Goal: Use online tool/utility: Utilize a website feature to perform a specific function

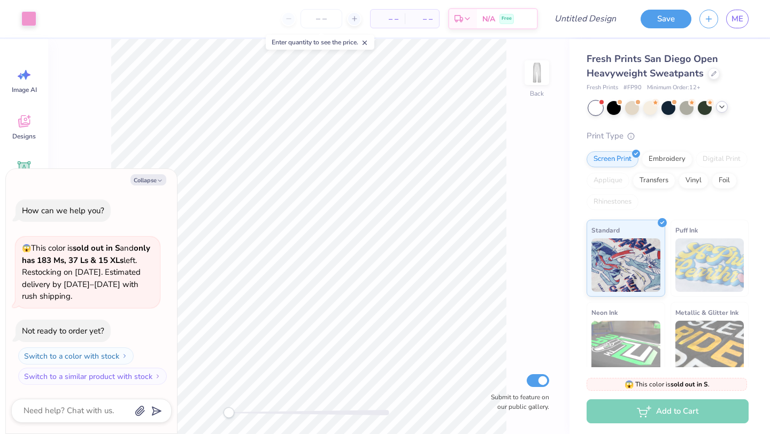
click at [723, 108] on icon at bounding box center [721, 107] width 9 height 9
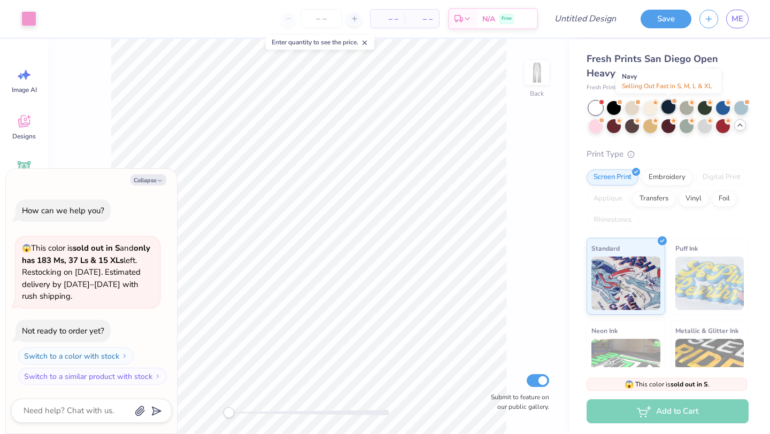
click at [670, 103] on div at bounding box center [668, 107] width 14 height 14
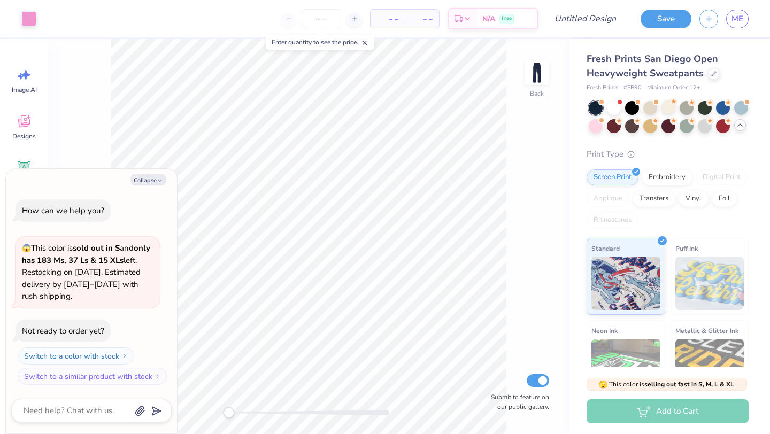
scroll to position [83, 0]
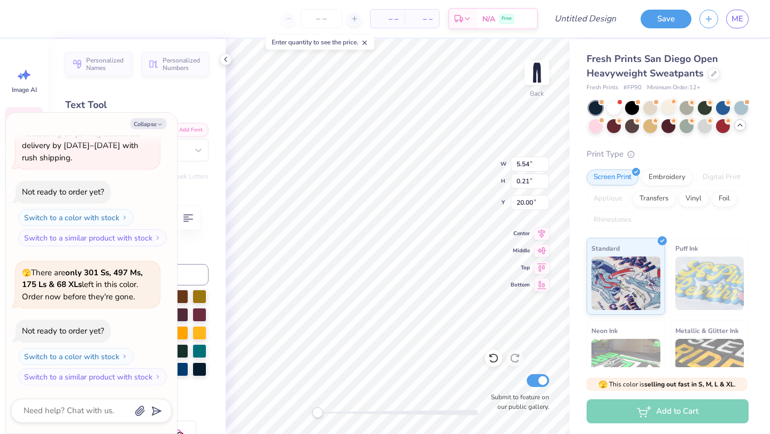
type textarea "x"
type input "5.54"
type input "20.00"
click at [159, 122] on icon "button" at bounding box center [160, 124] width 6 height 6
type textarea "x"
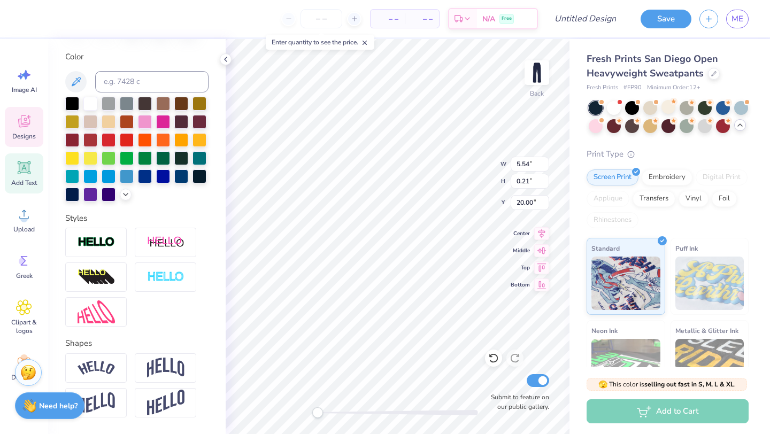
scroll to position [205, 0]
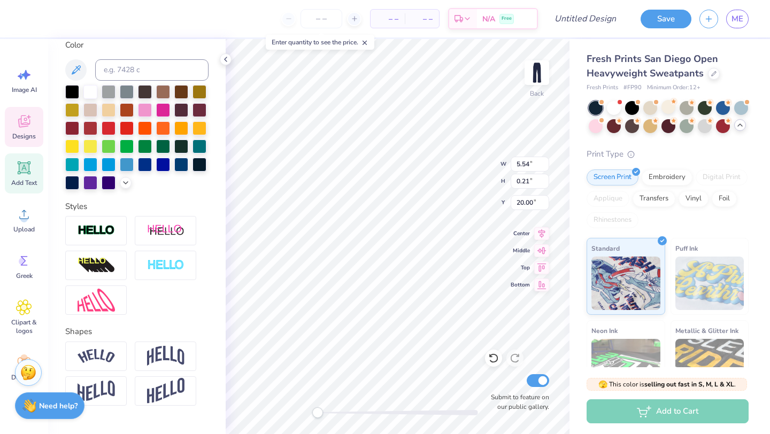
type input "20.37"
click at [226, 56] on icon at bounding box center [225, 59] width 9 height 9
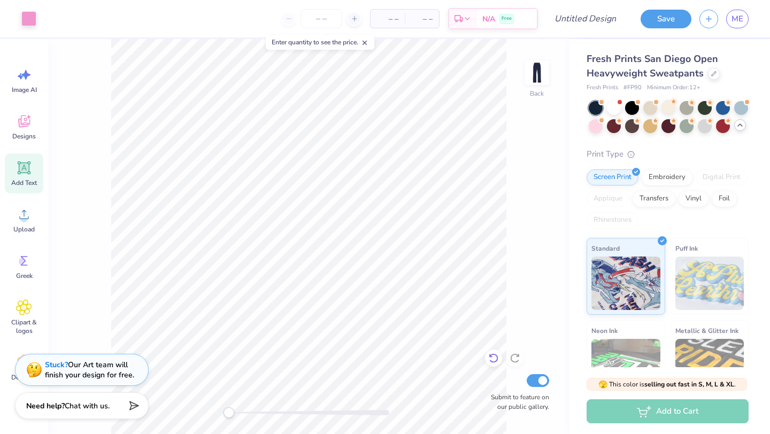
click at [494, 360] on icon at bounding box center [493, 358] width 11 height 11
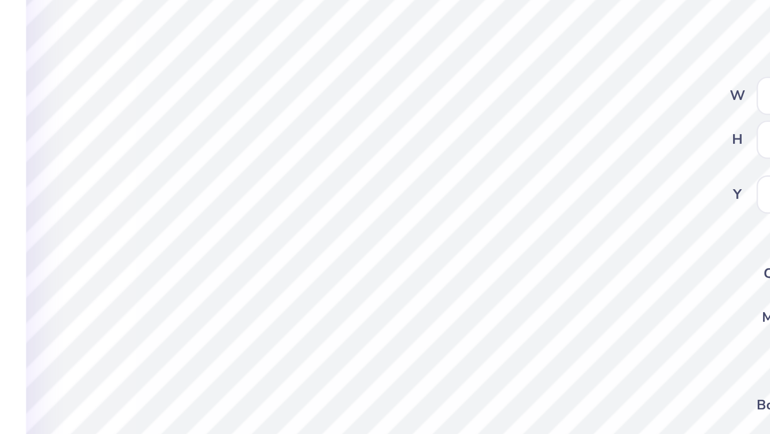
scroll to position [0, 0]
type textarea "A"
type textarea "S"
type textarea "SUBMITTED WITH UNDYING LOVE FOR [PERSON_NAME]'S 35TH COUMCIL BOARD, I FOREVER R…"
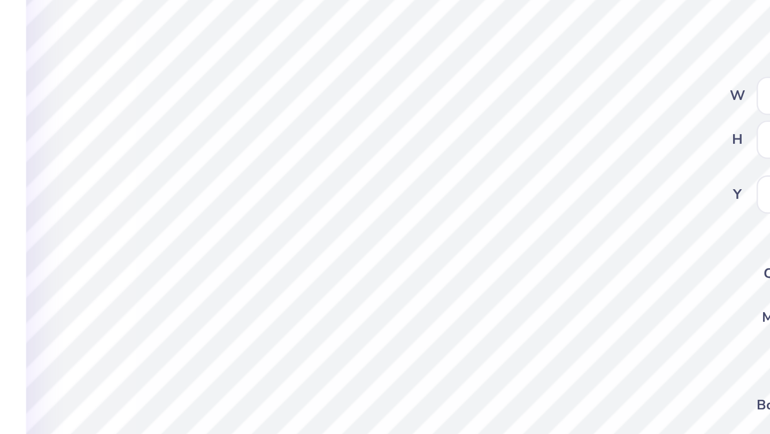
scroll to position [3, 4]
type input "4.92"
type input "1.33"
type input "19.60"
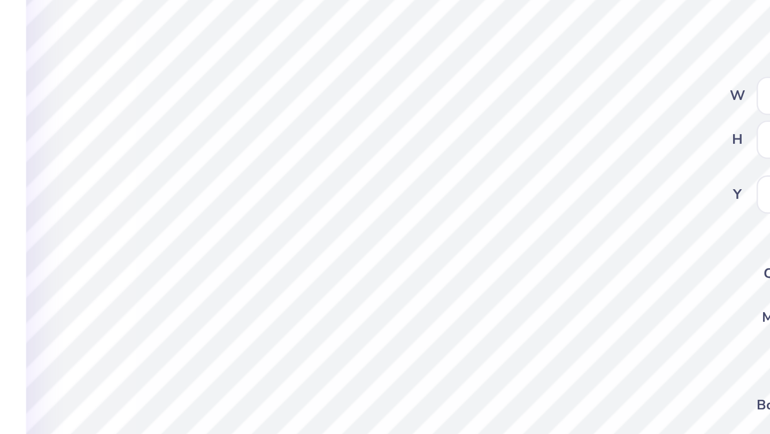
type textarea "SUBMITTED WITH UNDYING LOVE FOR [PERSON_NAME]'S 35TH COUMCIL BOARD, I FOREVER R…"
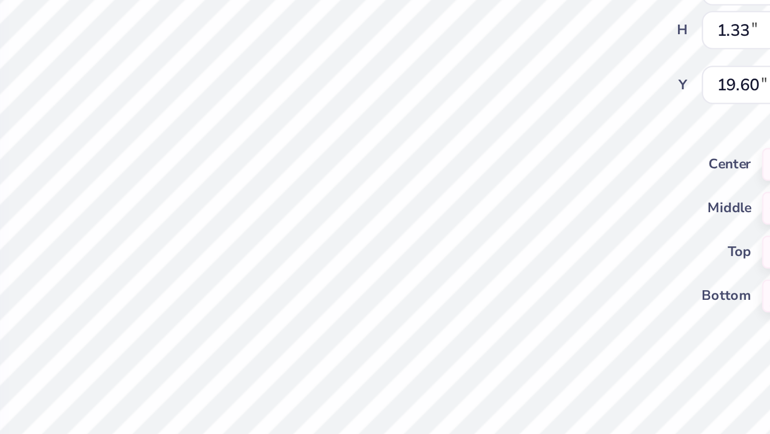
scroll to position [2, 7]
type textarea "SUBMITTED WITH UNDYING LOVE FOR [PERSON_NAME]'S 35TH COUMCIL BOARD, I FOREVER R…"
type input "7.71"
type input "0.75"
type input "19.89"
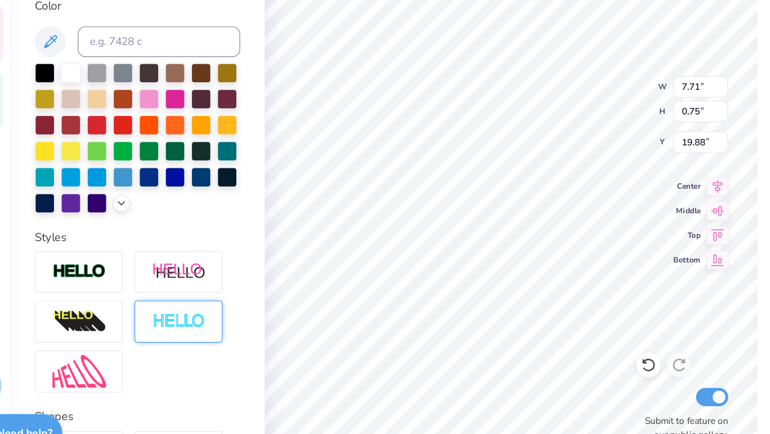
scroll to position [0, 0]
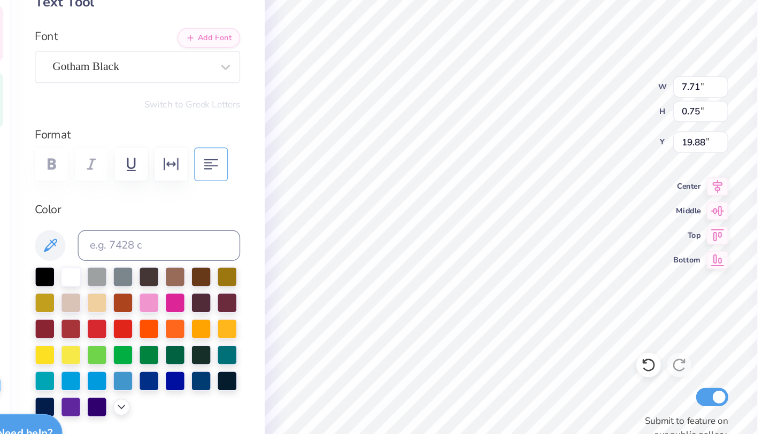
click at [182, 221] on icon "button" at bounding box center [188, 218] width 13 height 13
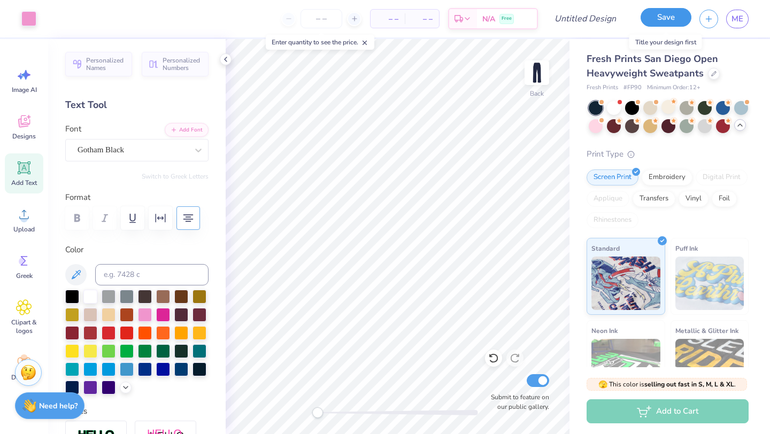
click at [676, 15] on button "Save" at bounding box center [665, 17] width 51 height 19
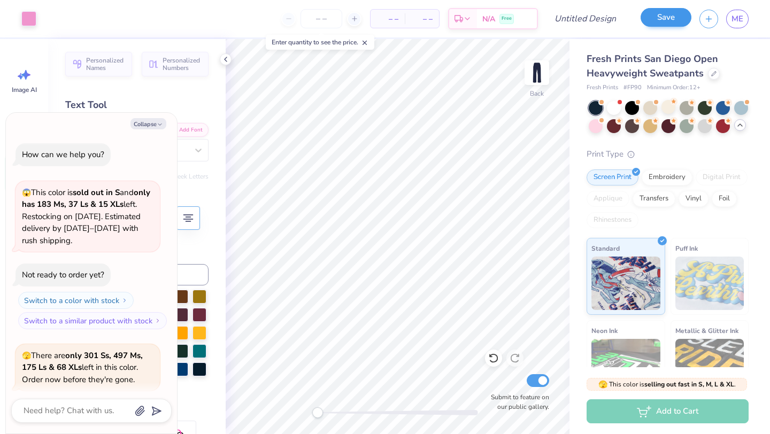
scroll to position [112, 0]
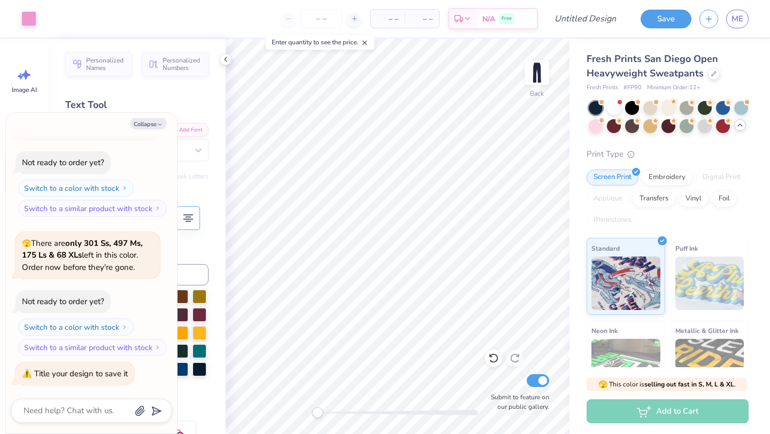
type textarea "x"
